Goal: Information Seeking & Learning: Learn about a topic

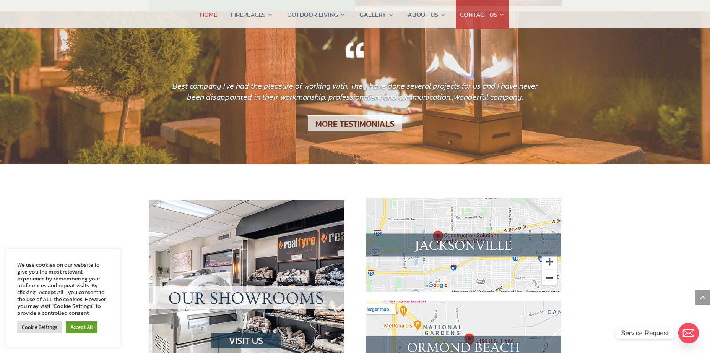
scroll to position [630, 0]
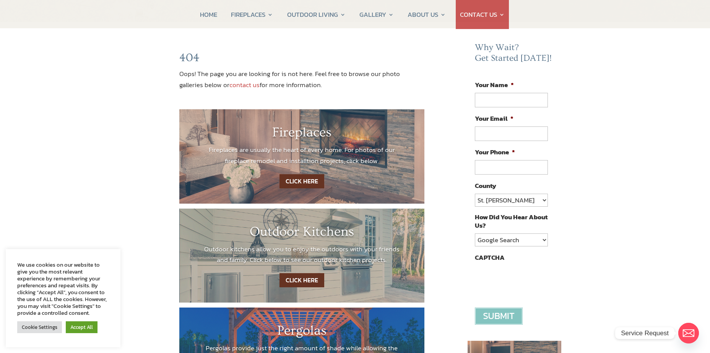
scroll to position [57, 0]
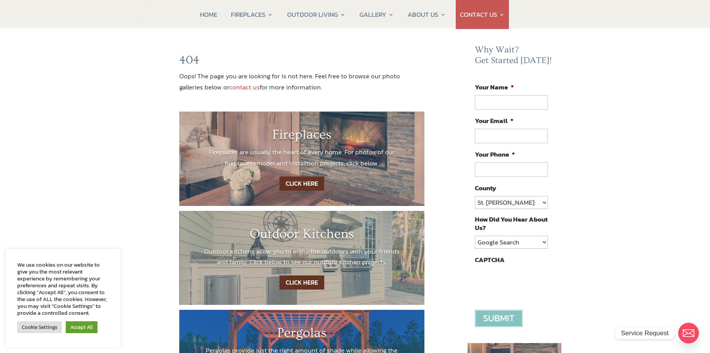
click at [301, 185] on link "CLICK HERE" at bounding box center [301, 184] width 45 height 14
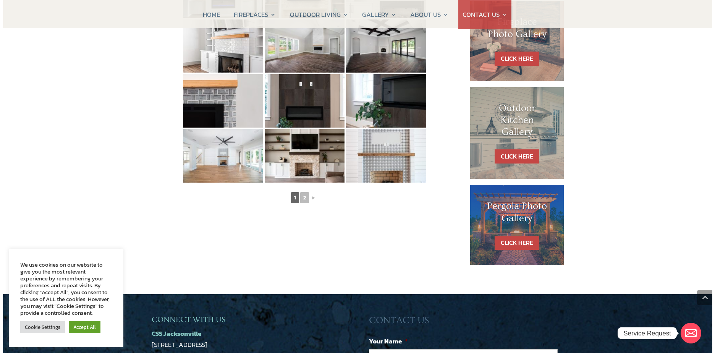
scroll to position [411, 0]
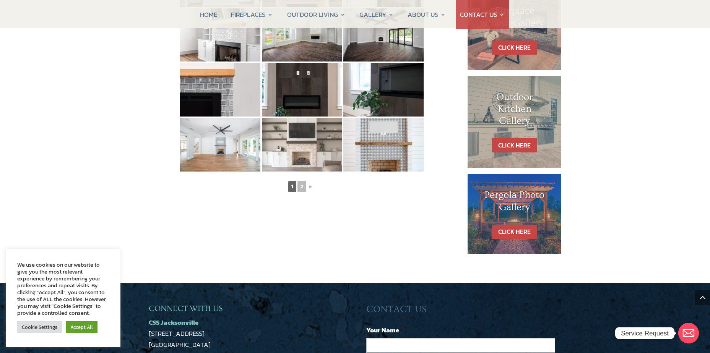
click at [302, 154] on img at bounding box center [302, 144] width 80 height 53
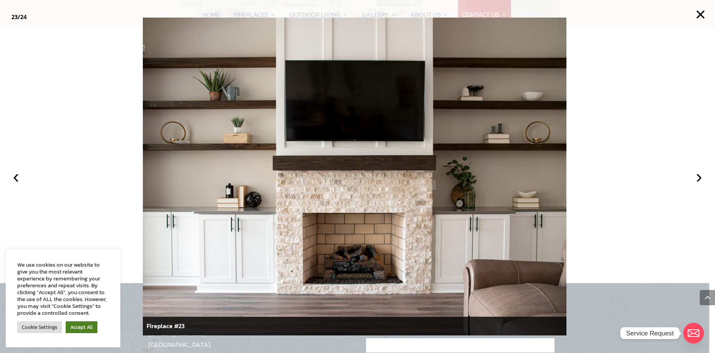
click at [86, 328] on link "Accept All" at bounding box center [82, 327] width 32 height 12
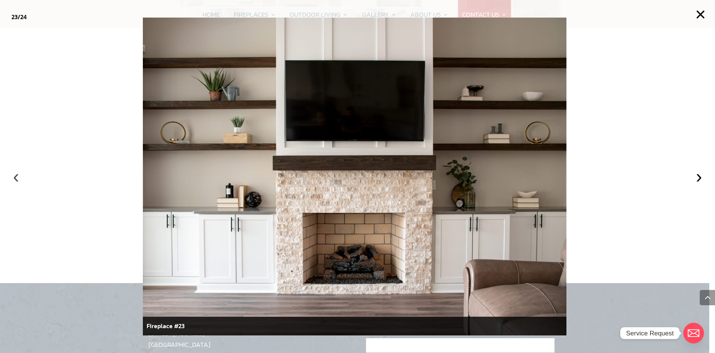
click at [9, 175] on button "‹" at bounding box center [16, 176] width 17 height 17
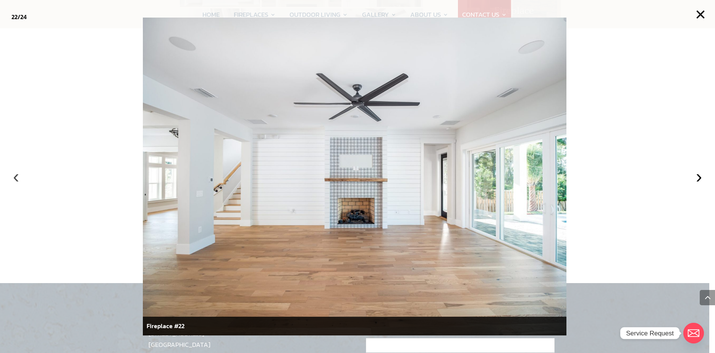
click at [9, 175] on button "‹" at bounding box center [16, 176] width 17 height 17
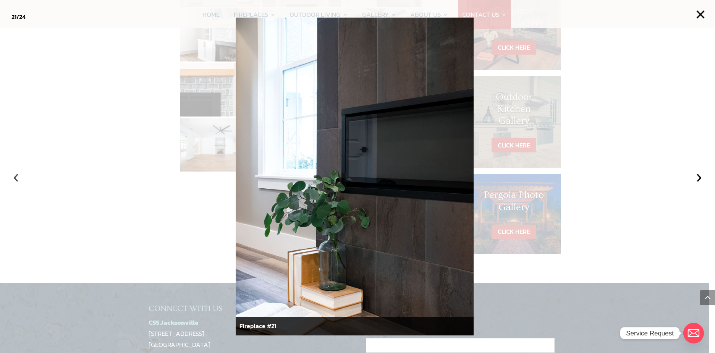
click at [9, 175] on button "‹" at bounding box center [16, 176] width 17 height 17
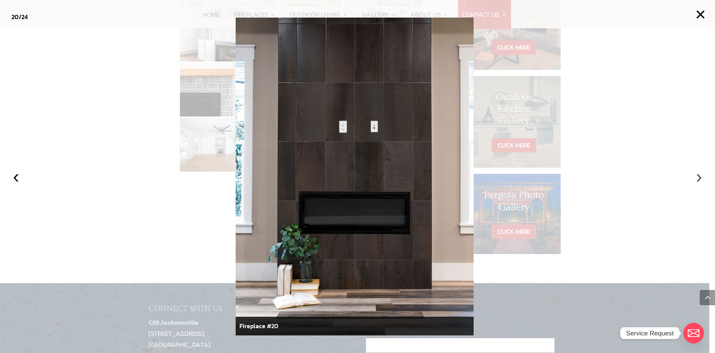
click at [701, 177] on button "›" at bounding box center [699, 176] width 17 height 17
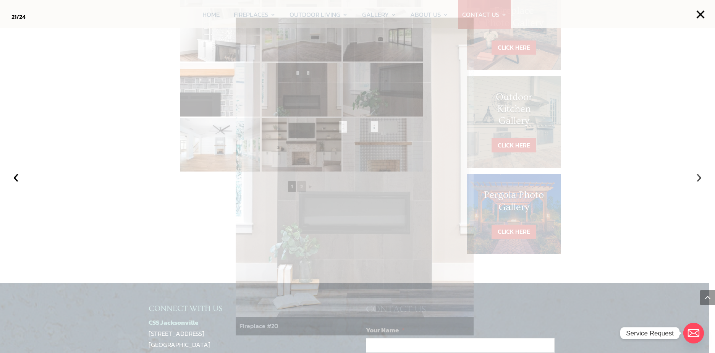
click at [700, 178] on button "›" at bounding box center [699, 176] width 17 height 17
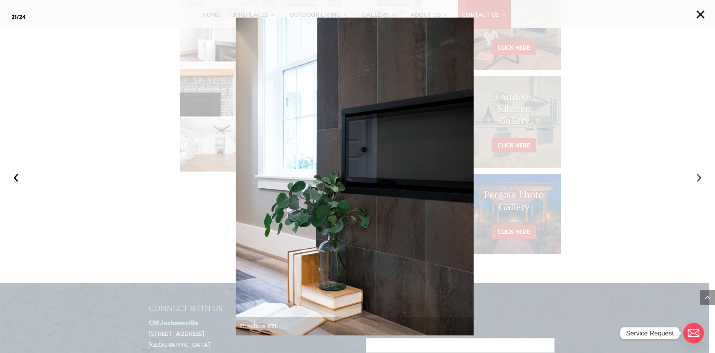
click at [698, 178] on button "›" at bounding box center [699, 176] width 17 height 17
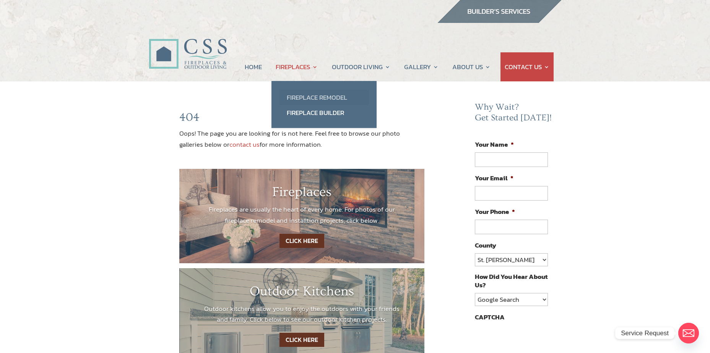
click at [317, 96] on link "Fireplace Remodel" at bounding box center [324, 97] width 90 height 15
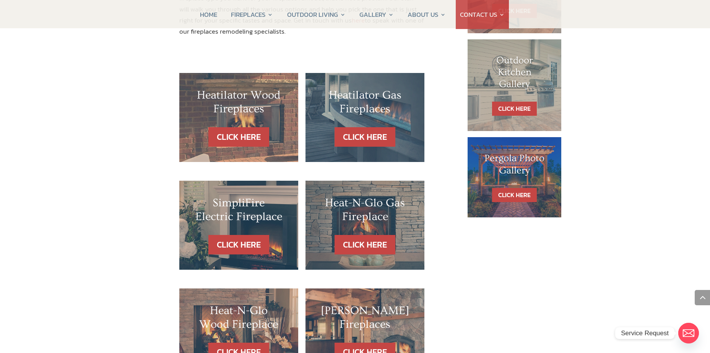
scroll to position [449, 0]
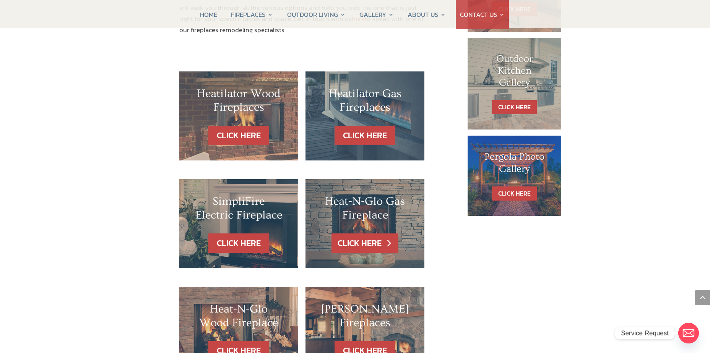
click at [365, 233] on link "CLICK HERE" at bounding box center [364, 242] width 66 height 19
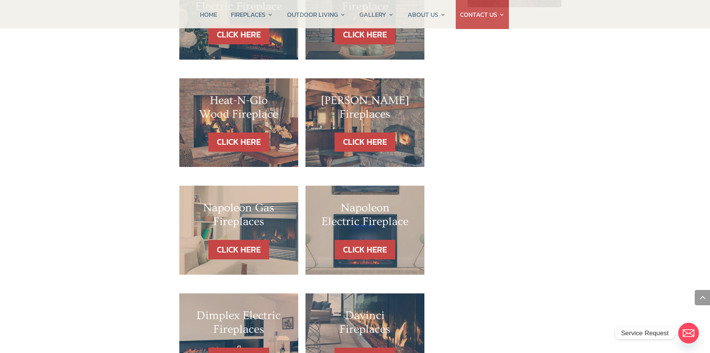
scroll to position [678, 0]
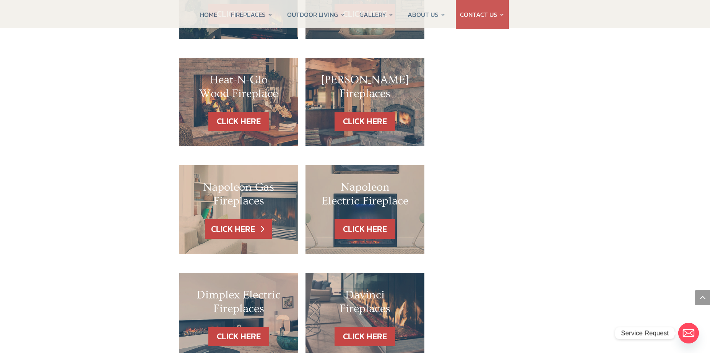
click at [229, 219] on link "CLICK HERE" at bounding box center [238, 228] width 66 height 19
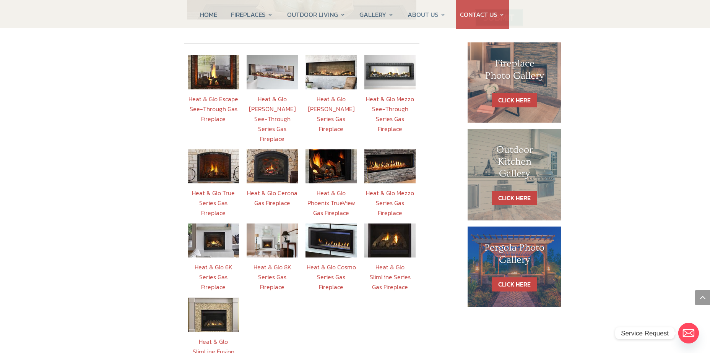
scroll to position [334, 0]
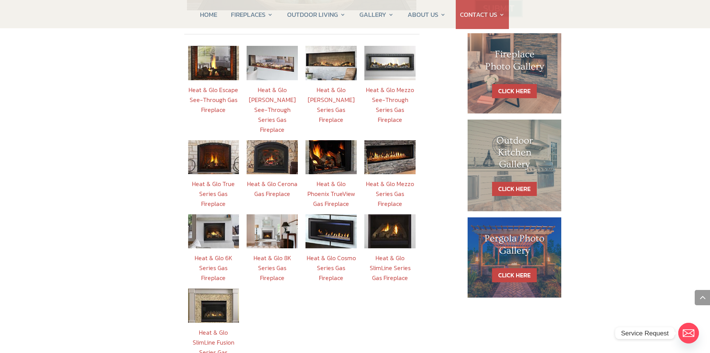
click at [269, 253] on link "Heat & Glo 8K Series Gas Fireplace" at bounding box center [272, 267] width 38 height 29
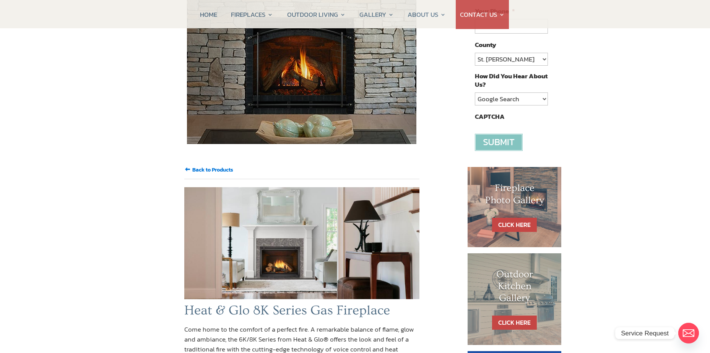
scroll to position [181, 0]
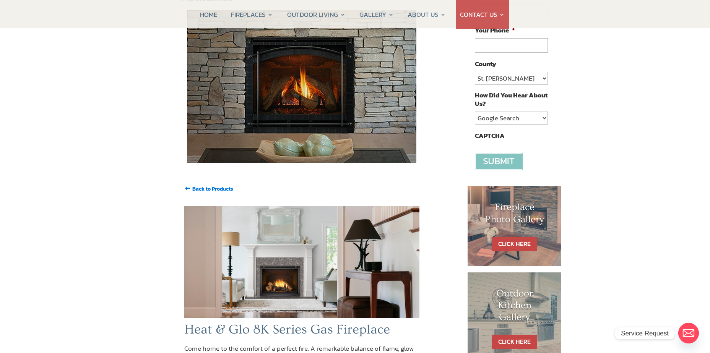
scroll to position [334, 0]
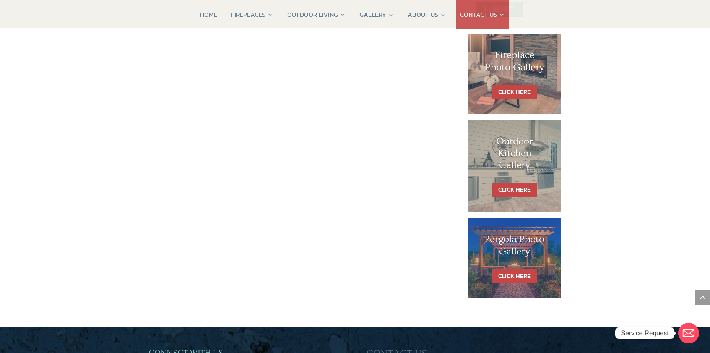
scroll to position [325, 0]
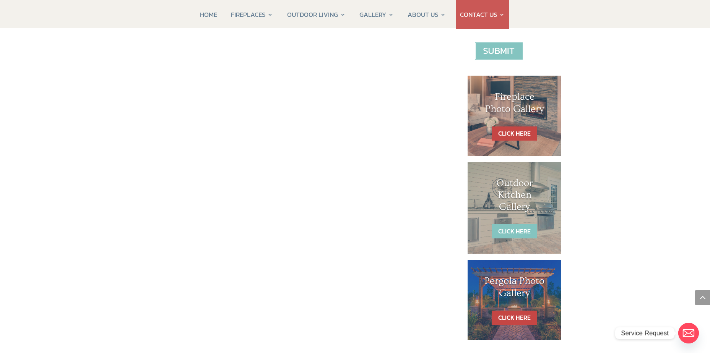
click at [504, 228] on link "CLICK HERE" at bounding box center [514, 231] width 45 height 14
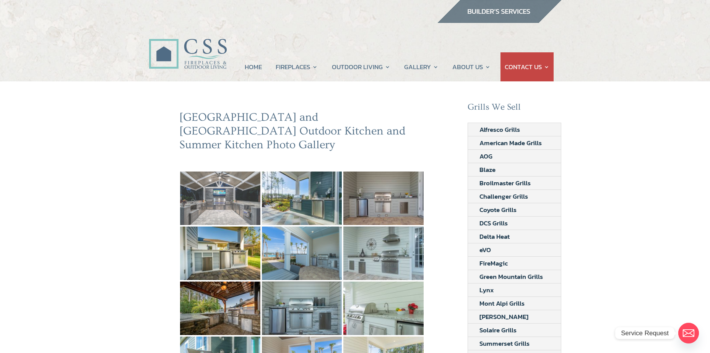
click at [221, 198] on img at bounding box center [220, 198] width 80 height 53
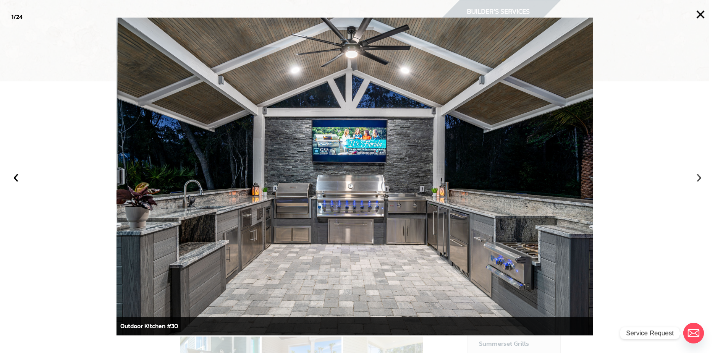
click at [699, 178] on button "›" at bounding box center [699, 176] width 17 height 17
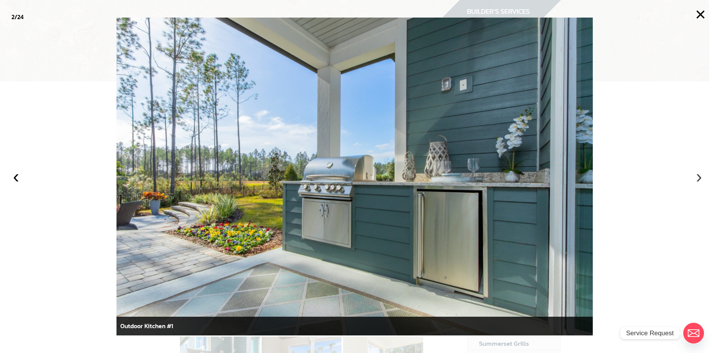
click at [698, 178] on button "›" at bounding box center [699, 176] width 17 height 17
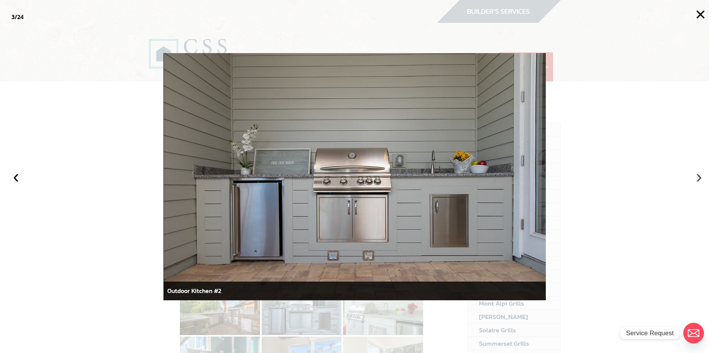
click at [698, 174] on button "›" at bounding box center [699, 176] width 17 height 17
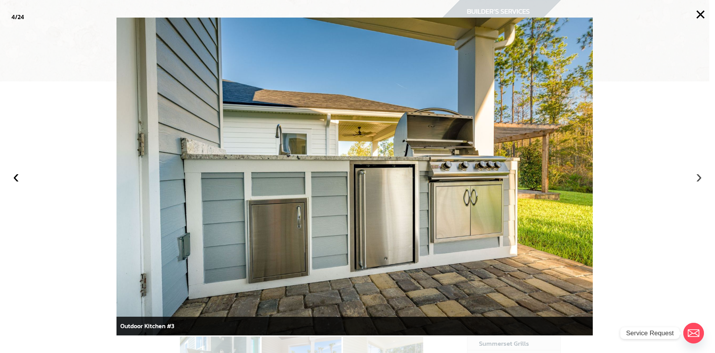
click at [697, 173] on button "›" at bounding box center [699, 176] width 17 height 17
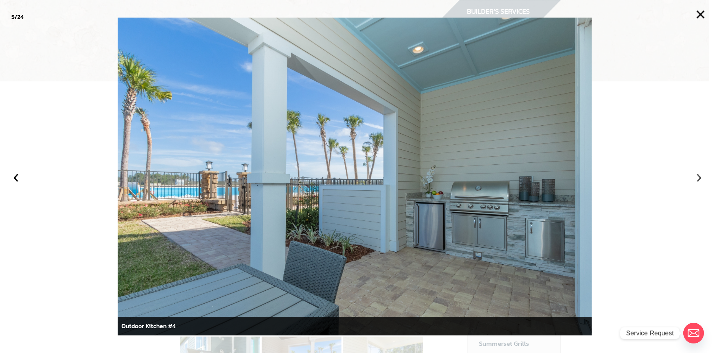
click at [697, 173] on button "›" at bounding box center [699, 176] width 17 height 17
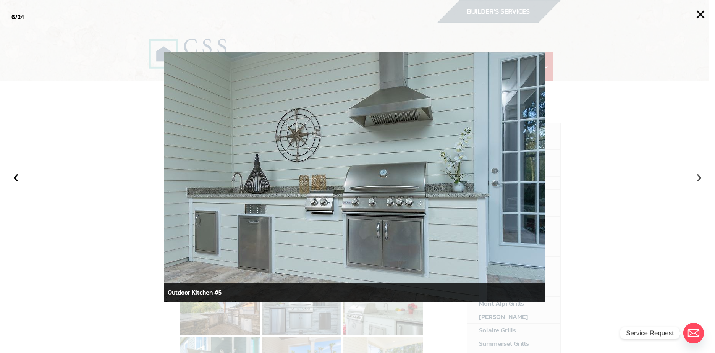
click at [699, 174] on button "›" at bounding box center [699, 176] width 17 height 17
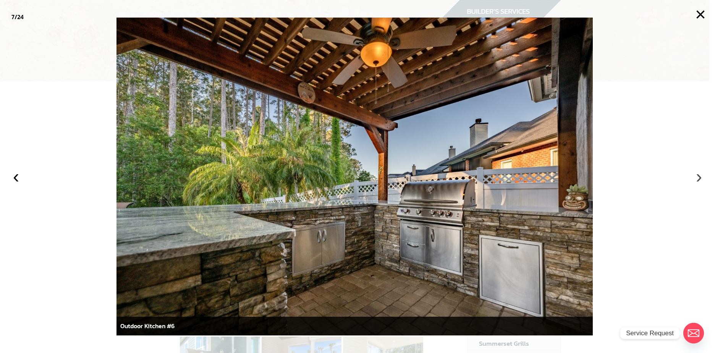
click at [699, 174] on button "›" at bounding box center [699, 176] width 17 height 17
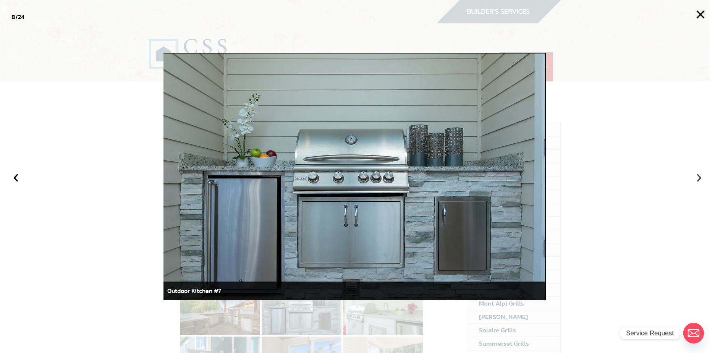
click at [699, 173] on button "›" at bounding box center [699, 176] width 17 height 17
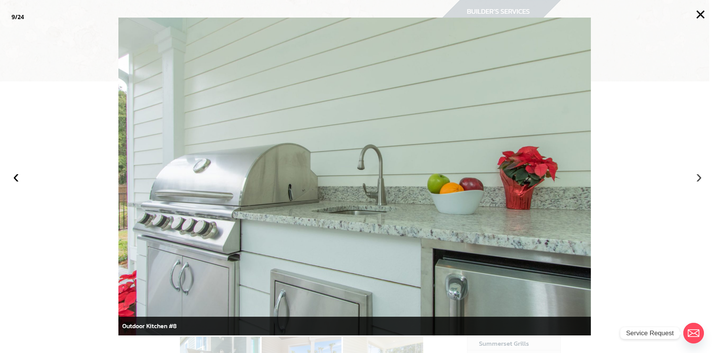
click at [699, 173] on button "›" at bounding box center [699, 176] width 17 height 17
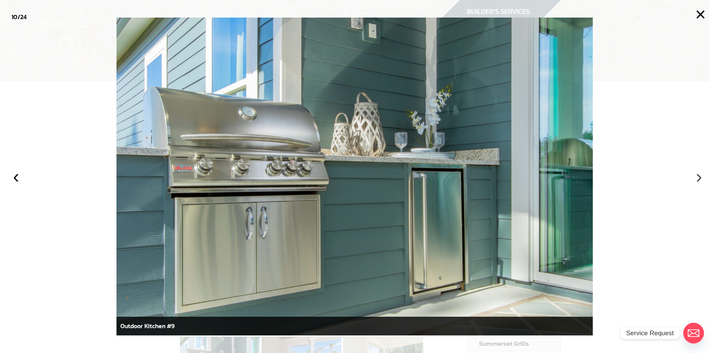
click at [700, 173] on button "›" at bounding box center [699, 176] width 17 height 17
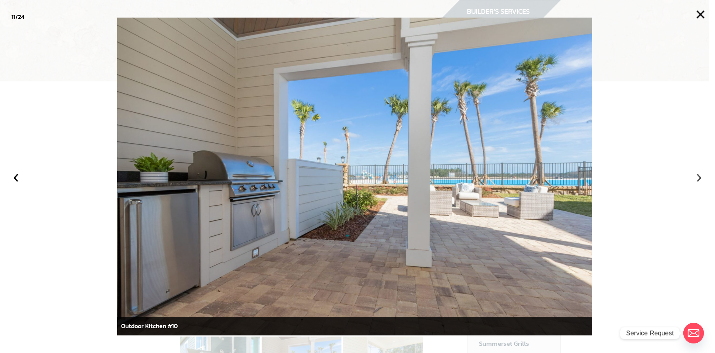
click at [701, 173] on button "›" at bounding box center [699, 176] width 17 height 17
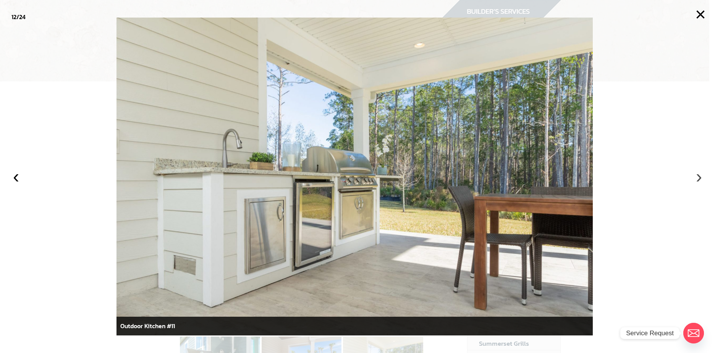
click at [701, 172] on button "›" at bounding box center [699, 176] width 17 height 17
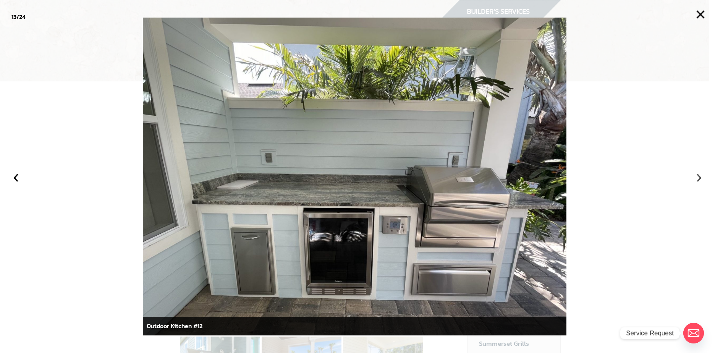
click at [700, 172] on button "›" at bounding box center [699, 176] width 17 height 17
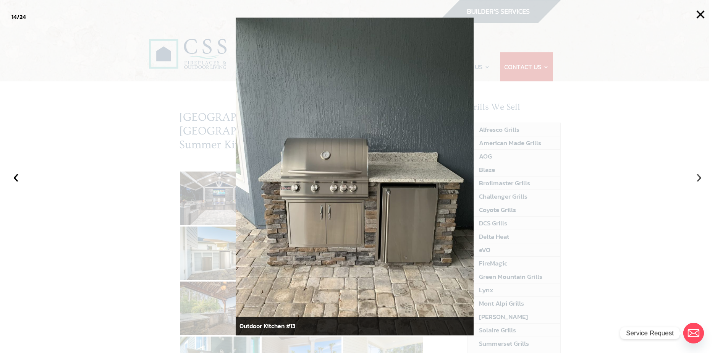
click at [700, 172] on button "›" at bounding box center [699, 176] width 17 height 17
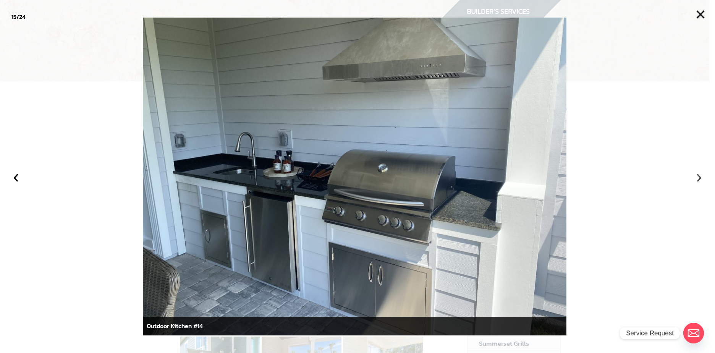
click at [700, 172] on button "›" at bounding box center [699, 176] width 17 height 17
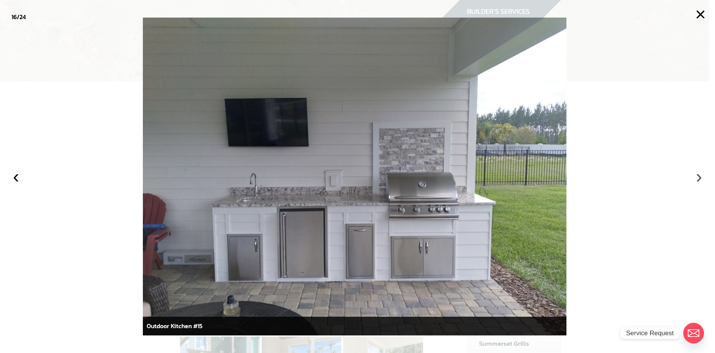
click at [700, 172] on button "›" at bounding box center [699, 176] width 17 height 17
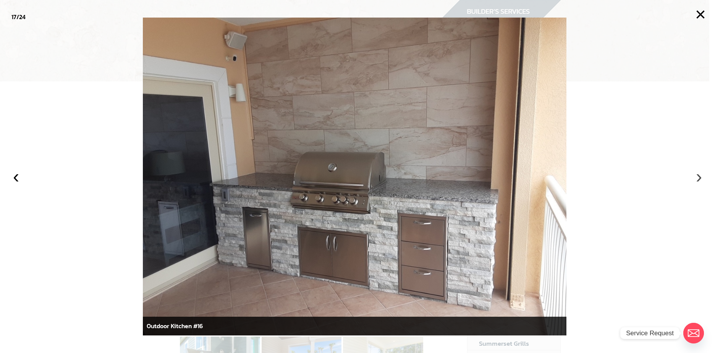
click at [700, 172] on button "›" at bounding box center [699, 176] width 17 height 17
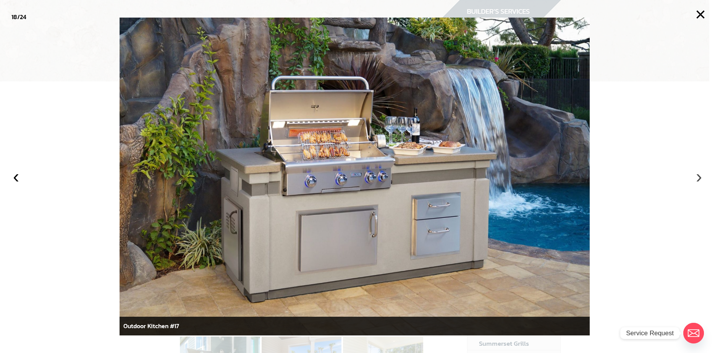
click at [700, 172] on button "›" at bounding box center [699, 176] width 17 height 17
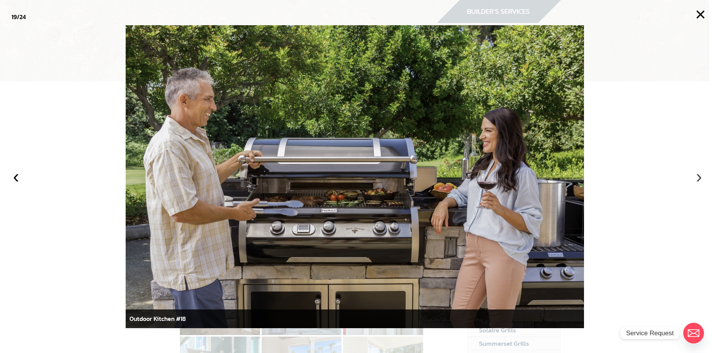
click at [700, 172] on button "›" at bounding box center [699, 176] width 17 height 17
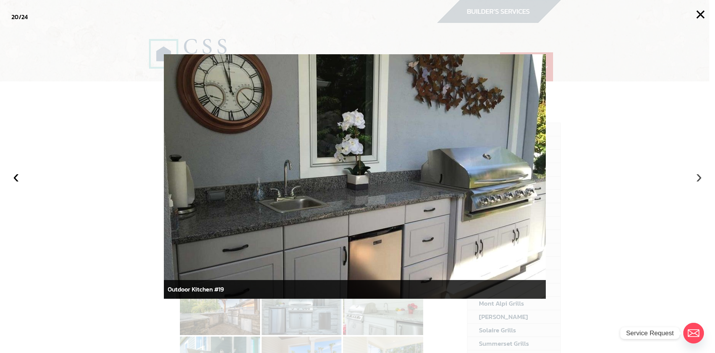
click at [700, 172] on button "›" at bounding box center [699, 176] width 17 height 17
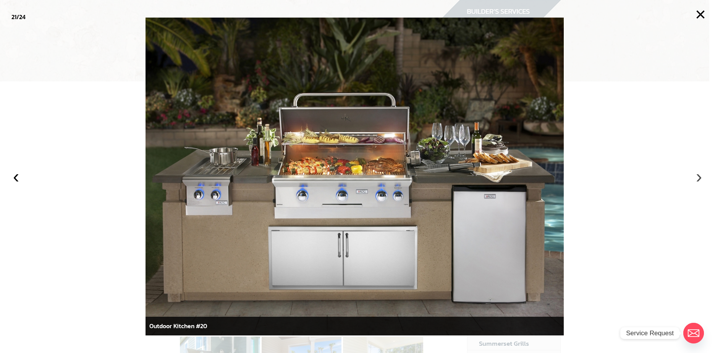
click at [700, 172] on button "›" at bounding box center [699, 176] width 17 height 17
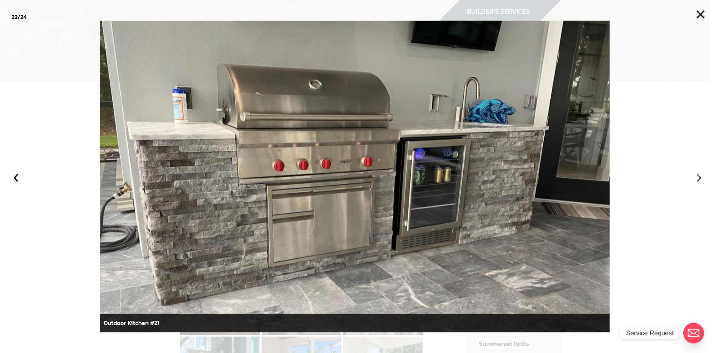
click at [700, 172] on button "›" at bounding box center [699, 176] width 17 height 17
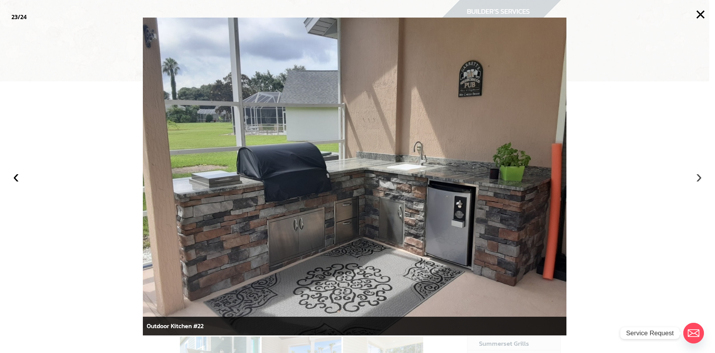
click at [700, 172] on button "›" at bounding box center [699, 176] width 17 height 17
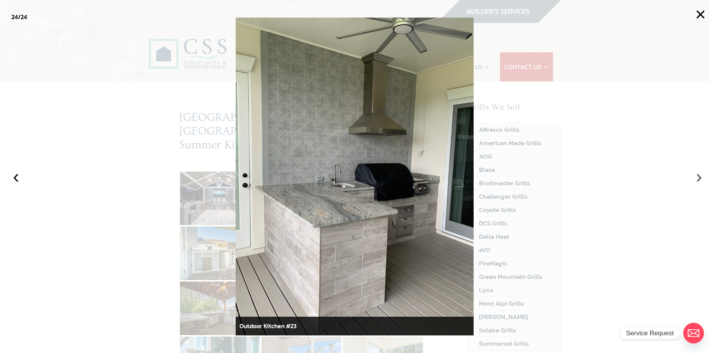
click at [700, 172] on button "›" at bounding box center [699, 176] width 17 height 17
